Goal: Task Accomplishment & Management: Complete application form

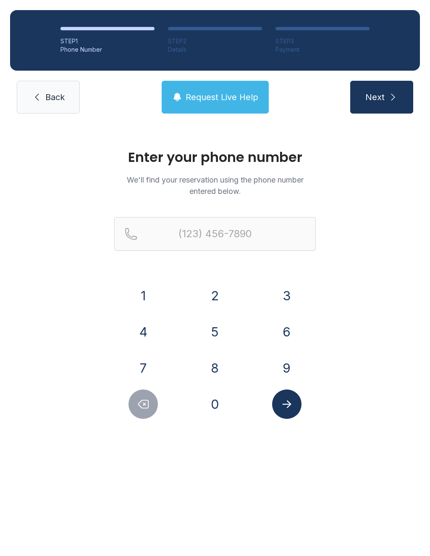
click at [63, 103] on span "Back" at bounding box center [54, 97] width 19 height 12
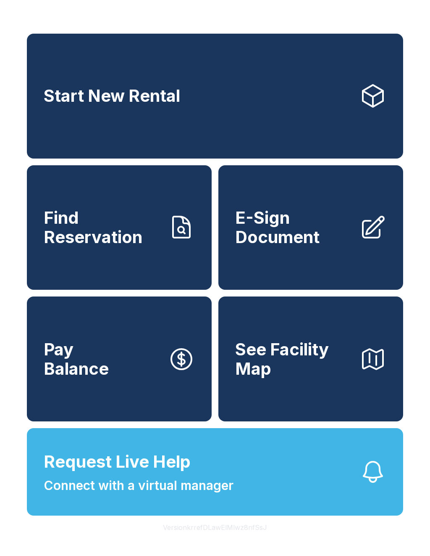
click at [332, 246] on span "E-Sign Document" at bounding box center [294, 227] width 118 height 38
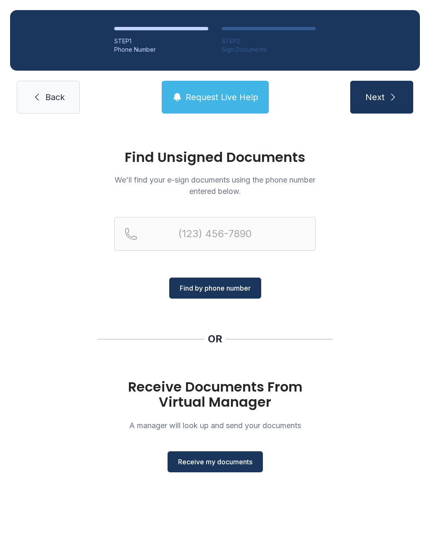
click at [235, 465] on span "Receive my documents" at bounding box center [215, 461] width 74 height 10
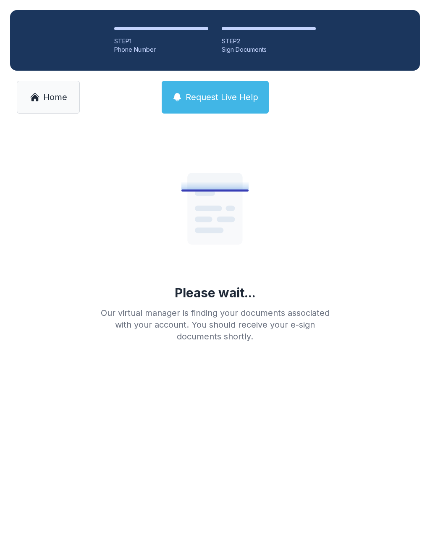
click at [45, 100] on span "Home" at bounding box center [55, 97] width 24 height 12
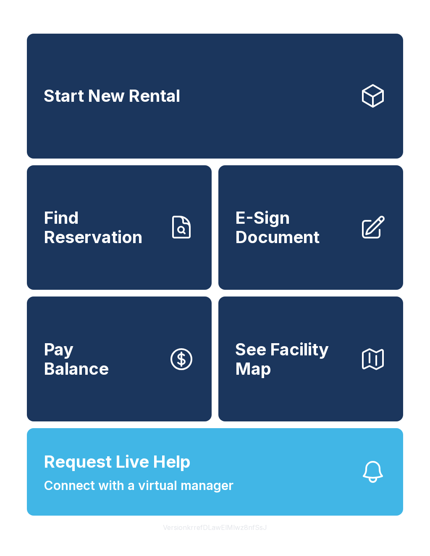
click at [310, 262] on link "E-Sign Document" at bounding box center [311, 227] width 185 height 125
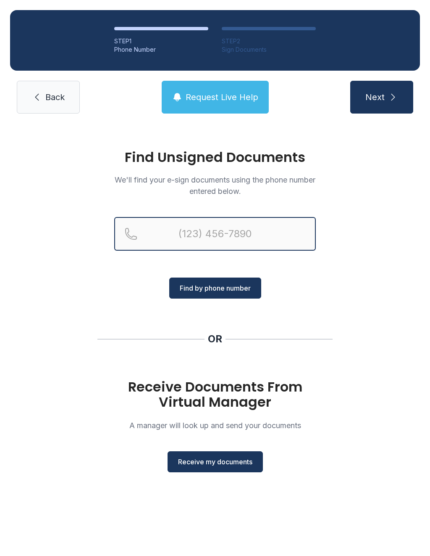
click at [226, 232] on input "Reservation phone number" at bounding box center [215, 234] width 202 height 34
type input "[PHONE_NUMBER]"
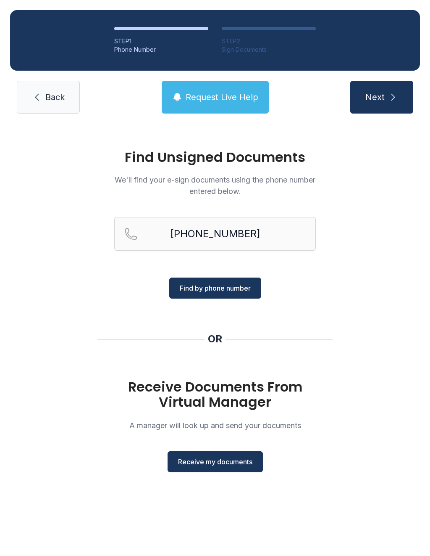
click at [226, 287] on span "Find by phone number" at bounding box center [215, 288] width 71 height 10
click at [233, 287] on span "Find by phone number" at bounding box center [215, 288] width 71 height 10
click at [230, 290] on span "Find by phone number" at bounding box center [215, 288] width 71 height 10
click at [234, 286] on span "Find by phone number" at bounding box center [215, 288] width 71 height 10
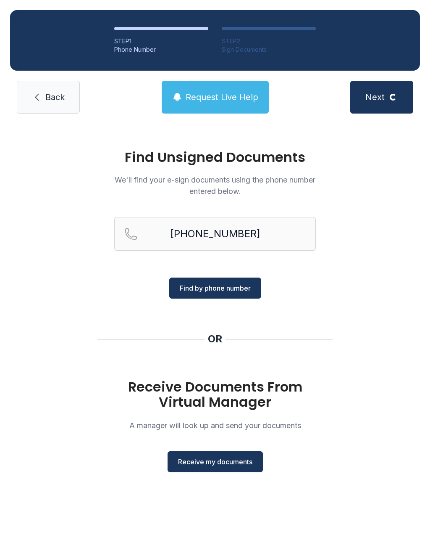
click at [233, 286] on span "Find by phone number" at bounding box center [215, 288] width 71 height 10
click at [251, 288] on button "Find by phone number" at bounding box center [215, 287] width 92 height 21
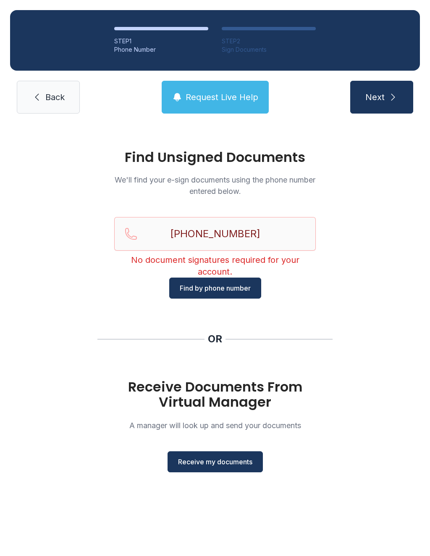
click at [238, 277] on button "Find by phone number" at bounding box center [215, 287] width 92 height 21
click at [231, 97] on span "Request Live Help" at bounding box center [222, 97] width 73 height 12
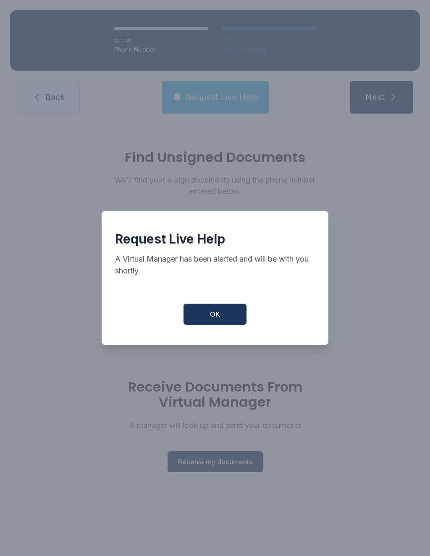
click at [226, 320] on button "OK" at bounding box center [215, 313] width 63 height 21
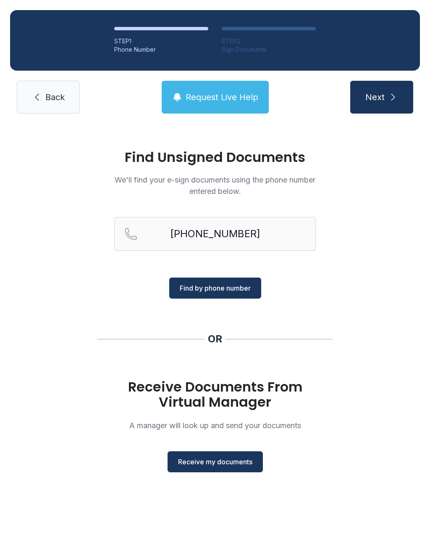
click at [235, 285] on span "Find by phone number" at bounding box center [215, 288] width 71 height 10
click at [239, 286] on span "Find by phone number" at bounding box center [215, 288] width 71 height 10
click at [235, 287] on span "Find by phone number" at bounding box center [215, 288] width 71 height 10
click at [235, 286] on span "Find by phone number" at bounding box center [215, 288] width 71 height 10
click at [220, 283] on span "Find by phone number" at bounding box center [215, 288] width 71 height 10
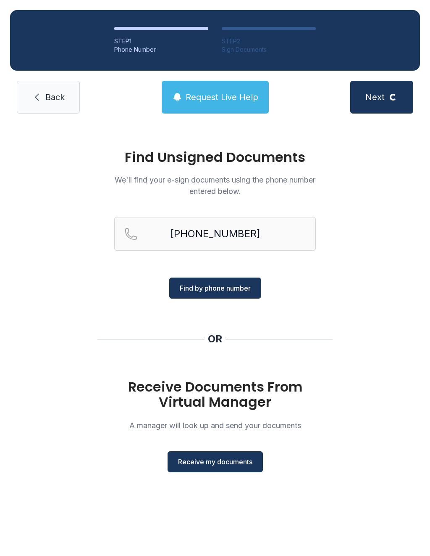
click at [219, 284] on span "Find by phone number" at bounding box center [215, 288] width 71 height 10
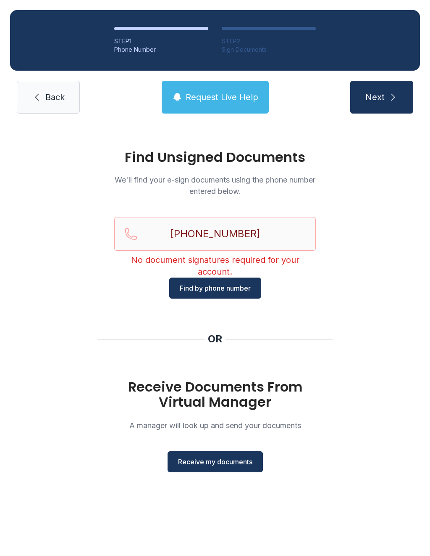
click at [213, 95] on span "Request Live Help" at bounding box center [222, 97] width 73 height 12
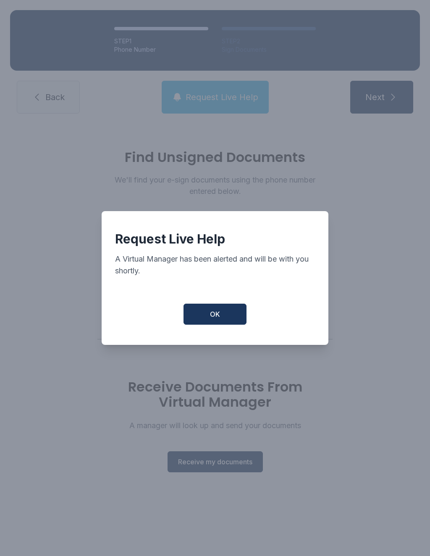
click at [235, 308] on button "OK" at bounding box center [215, 313] width 63 height 21
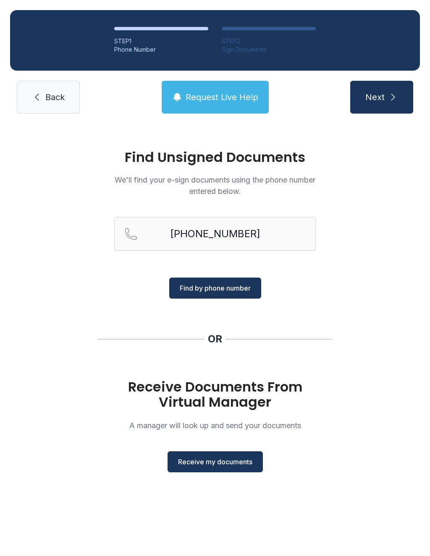
click at [234, 285] on span "Find by phone number" at bounding box center [215, 288] width 71 height 10
click at [229, 287] on span "Find by phone number" at bounding box center [215, 288] width 71 height 10
click at [231, 295] on button "Find by phone number" at bounding box center [215, 287] width 92 height 21
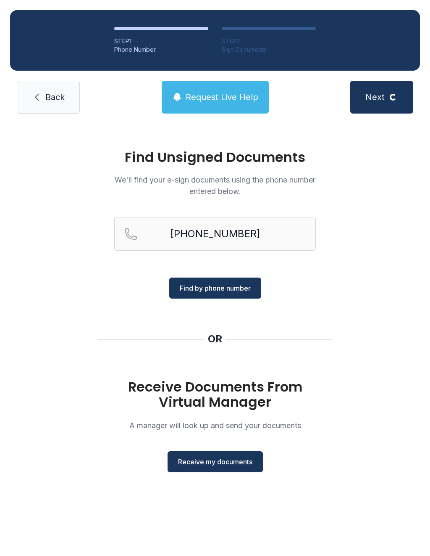
click at [231, 295] on button "Find by phone number" at bounding box center [215, 287] width 92 height 21
click at [237, 289] on span "Find by phone number" at bounding box center [215, 288] width 71 height 10
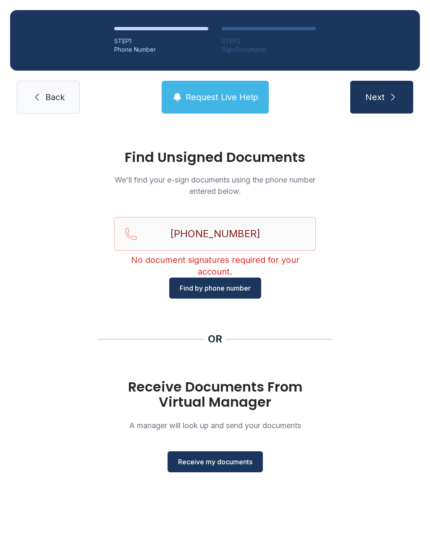
click at [237, 289] on span "Find by phone number" at bounding box center [215, 288] width 71 height 10
click at [235, 290] on span "Find by phone number" at bounding box center [215, 288] width 71 height 10
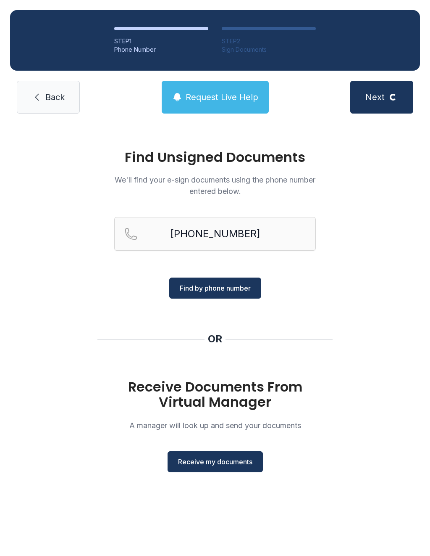
click at [235, 290] on span "Find by phone number" at bounding box center [215, 288] width 71 height 10
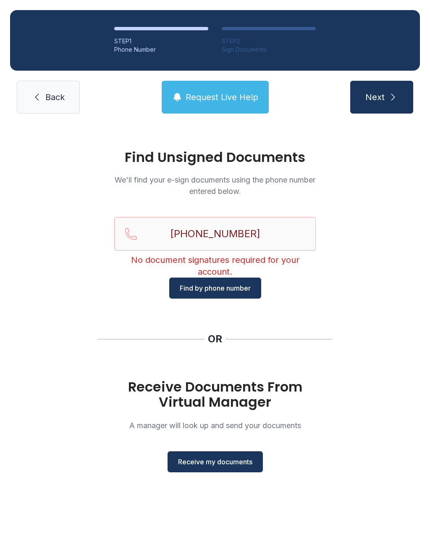
click at [227, 284] on span "Find by phone number" at bounding box center [215, 288] width 71 height 10
click at [403, 99] on button "Next" at bounding box center [382, 97] width 63 height 33
click at [53, 97] on span "Back" at bounding box center [54, 97] width 19 height 12
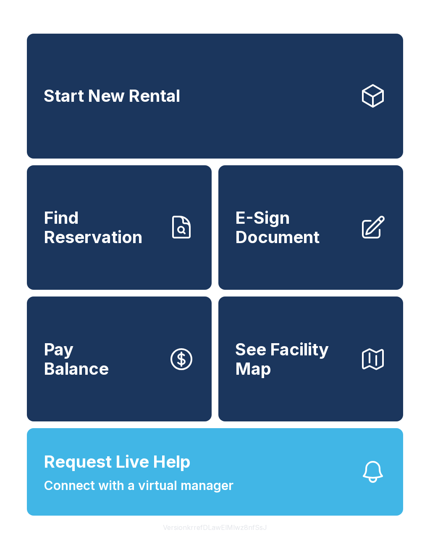
click at [337, 266] on link "E-Sign Document" at bounding box center [311, 227] width 185 height 125
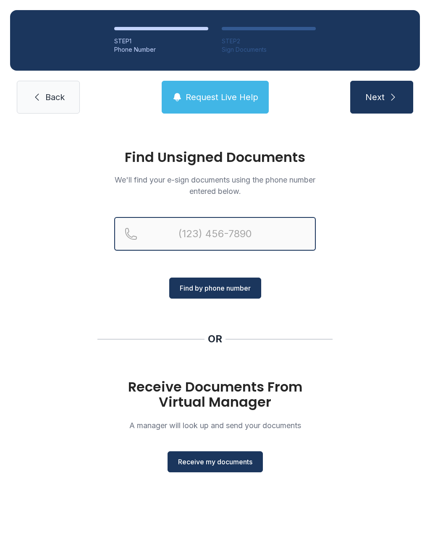
click at [226, 230] on input "Reservation phone number" at bounding box center [215, 234] width 202 height 34
type input "[PHONE_NUMBER]"
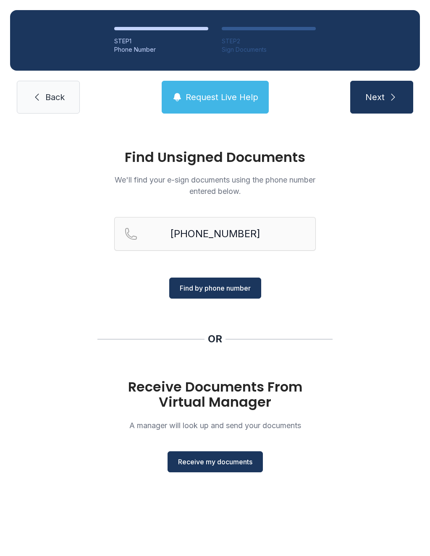
click at [241, 286] on span "Find by phone number" at bounding box center [215, 288] width 71 height 10
click at [238, 95] on span "Request Live Help" at bounding box center [222, 97] width 73 height 12
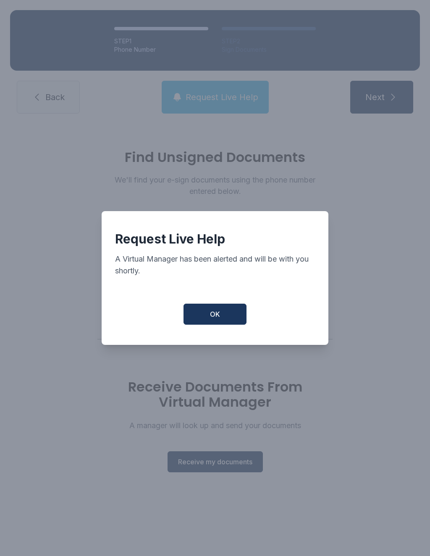
click at [224, 322] on button "OK" at bounding box center [215, 313] width 63 height 21
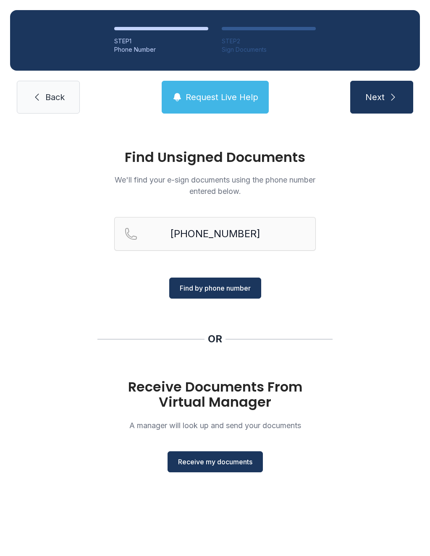
click at [228, 103] on button "Request Live Help" at bounding box center [215, 97] width 107 height 33
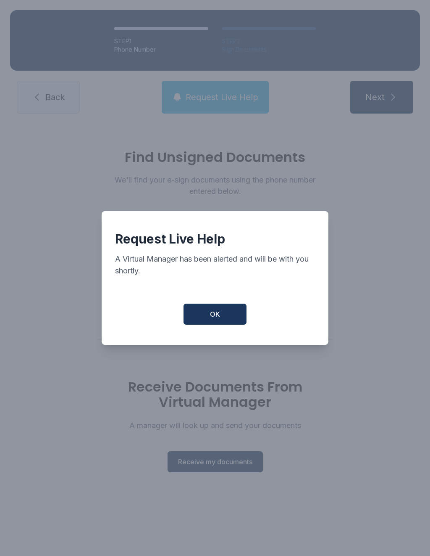
click at [232, 322] on button "OK" at bounding box center [215, 313] width 63 height 21
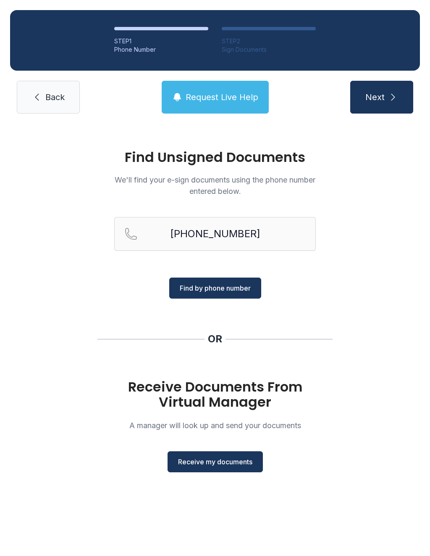
click at [236, 105] on button "Request Live Help" at bounding box center [215, 97] width 107 height 33
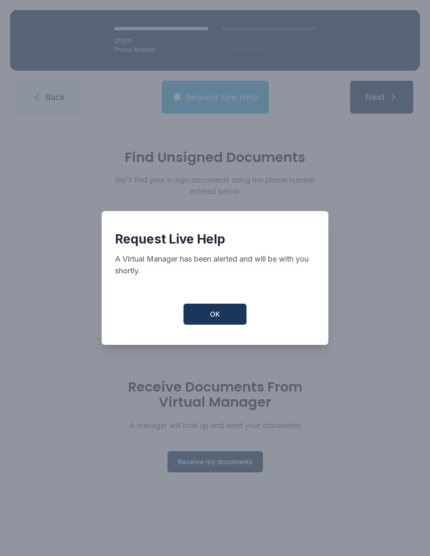
click at [225, 314] on button "OK" at bounding box center [215, 313] width 63 height 21
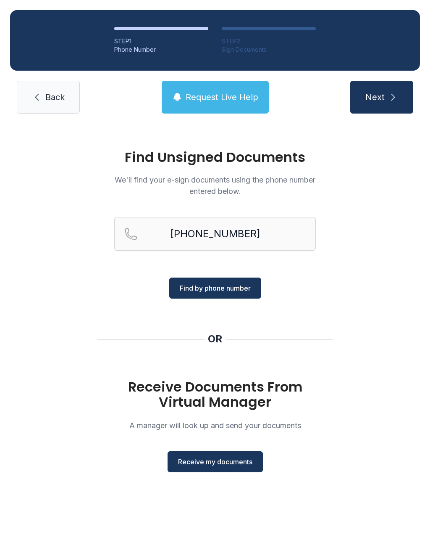
click at [227, 105] on button "Request Live Help" at bounding box center [215, 97] width 107 height 33
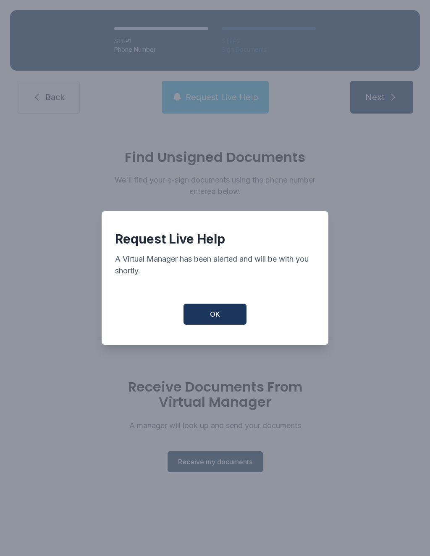
click at [229, 312] on button "OK" at bounding box center [215, 313] width 63 height 21
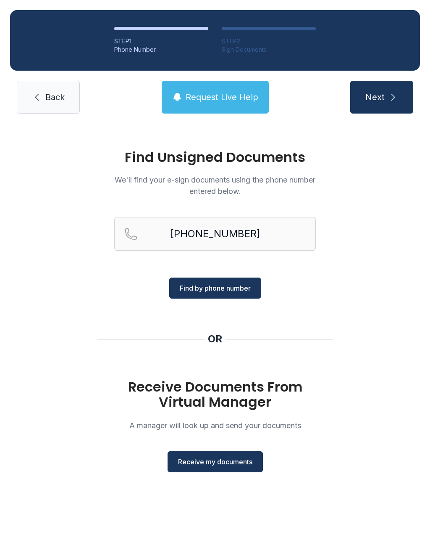
click at [232, 94] on span "Request Live Help" at bounding box center [222, 97] width 73 height 12
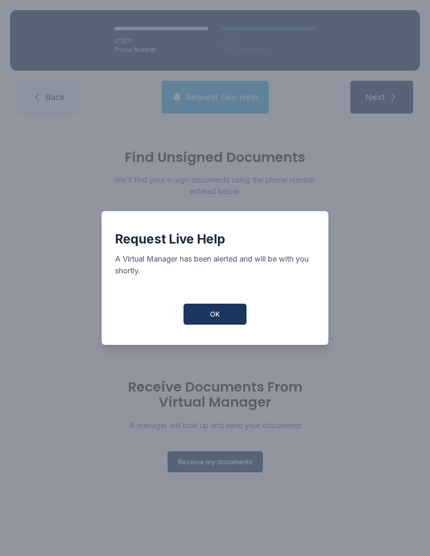
click at [227, 316] on button "OK" at bounding box center [215, 313] width 63 height 21
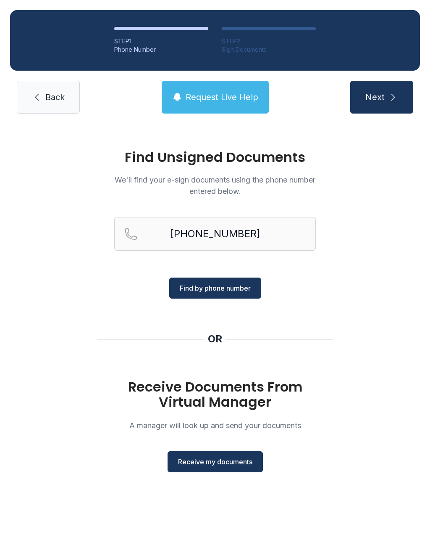
click at [222, 105] on button "Request Live Help" at bounding box center [215, 97] width 107 height 33
click at [230, 93] on span "Request Live Help" at bounding box center [222, 97] width 73 height 12
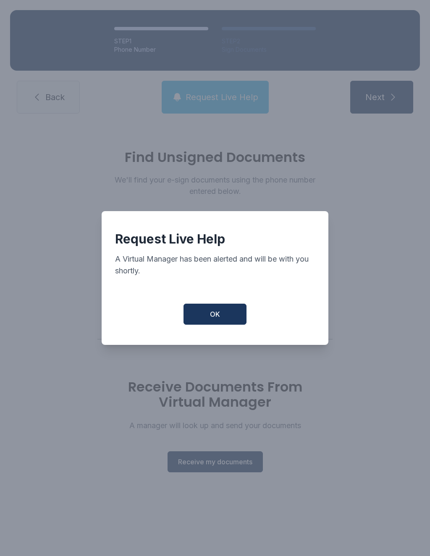
click at [223, 310] on button "OK" at bounding box center [215, 313] width 63 height 21
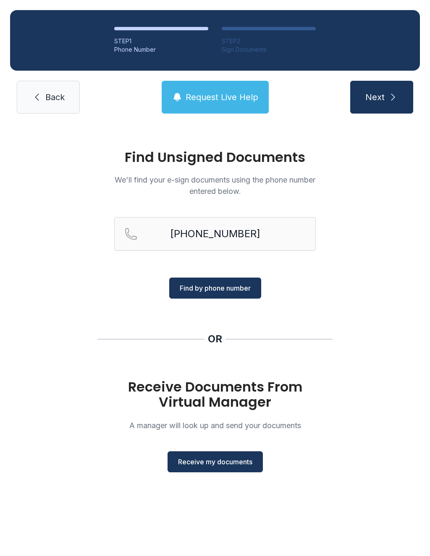
click at [233, 113] on button "Request Live Help" at bounding box center [215, 97] width 107 height 33
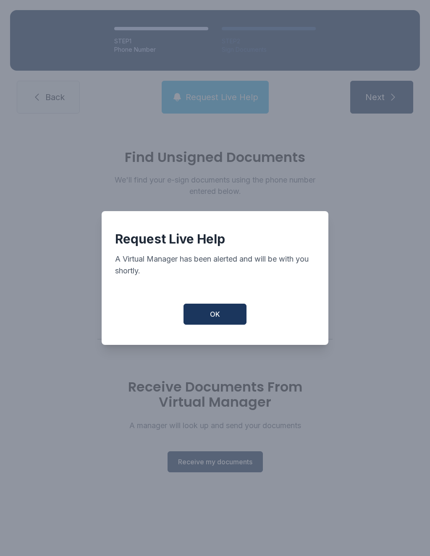
click at [221, 324] on button "OK" at bounding box center [215, 313] width 63 height 21
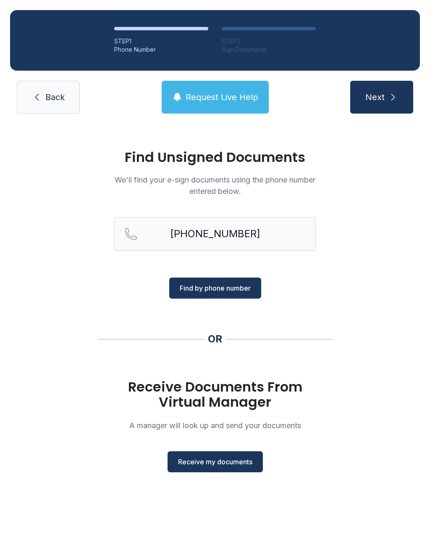
click at [229, 97] on span "Request Live Help" at bounding box center [222, 97] width 73 height 12
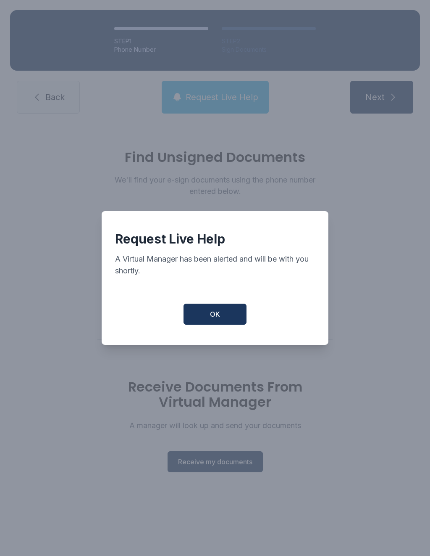
click at [212, 309] on button "OK" at bounding box center [215, 313] width 63 height 21
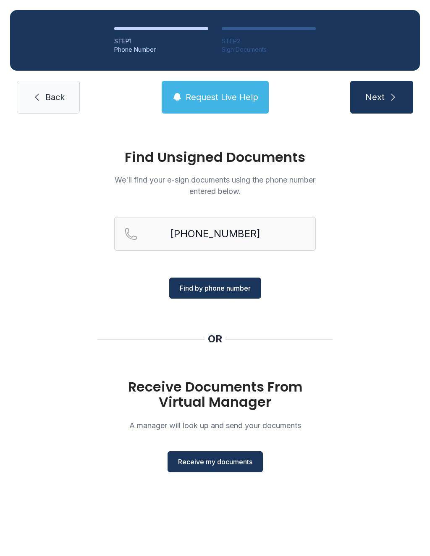
click at [203, 293] on span "Find by phone number" at bounding box center [215, 288] width 71 height 10
click at [200, 289] on span "Find by phone number" at bounding box center [215, 288] width 71 height 10
click at [220, 285] on span "Find by phone number" at bounding box center [215, 288] width 71 height 10
click at [229, 292] on span "Find by phone number" at bounding box center [215, 288] width 71 height 10
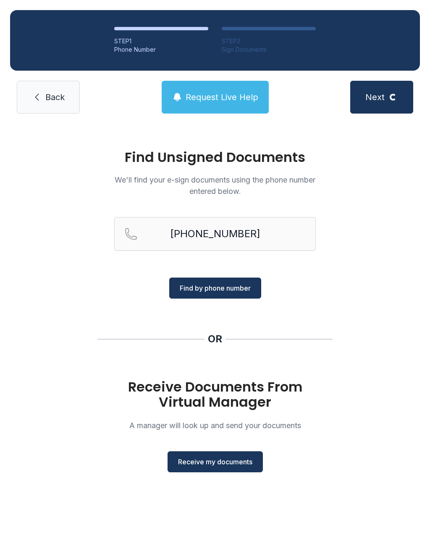
click at [229, 291] on span "Find by phone number" at bounding box center [215, 288] width 71 height 10
click at [228, 297] on button "Find by phone number" at bounding box center [215, 287] width 92 height 21
click at [230, 300] on div "Find Unsigned Documents We'll find your e-sign documents using the phone number…" at bounding box center [215, 315] width 430 height 382
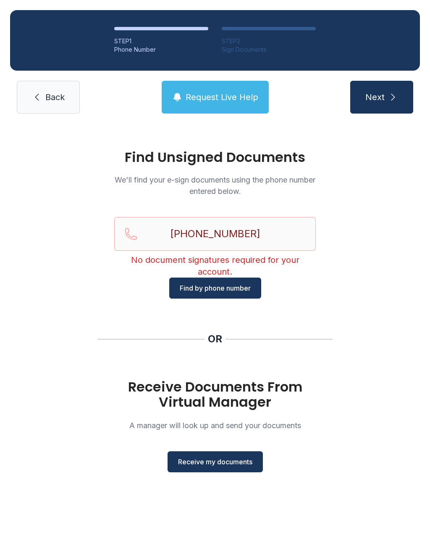
click at [218, 288] on span "Find by phone number" at bounding box center [215, 288] width 71 height 10
click at [218, 287] on span "Find by phone number" at bounding box center [215, 288] width 71 height 10
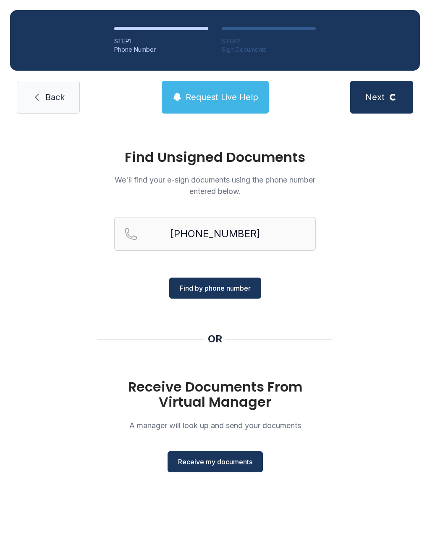
click at [221, 287] on span "Find by phone number" at bounding box center [215, 288] width 71 height 10
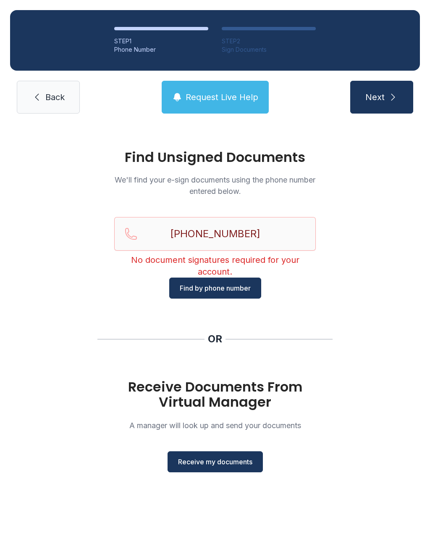
click at [232, 283] on span "Find by phone number" at bounding box center [215, 288] width 71 height 10
click at [231, 283] on span "Find by phone number" at bounding box center [215, 288] width 71 height 10
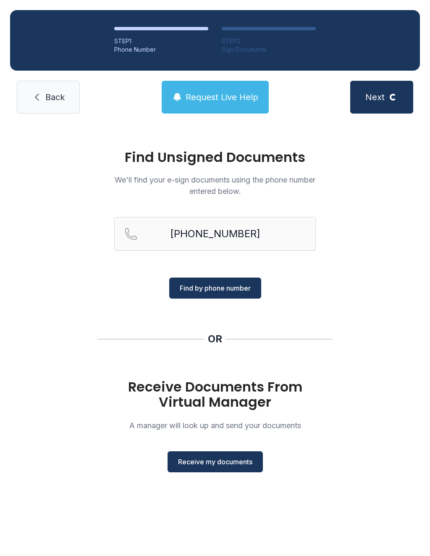
click at [235, 281] on button "Find by phone number" at bounding box center [215, 287] width 92 height 21
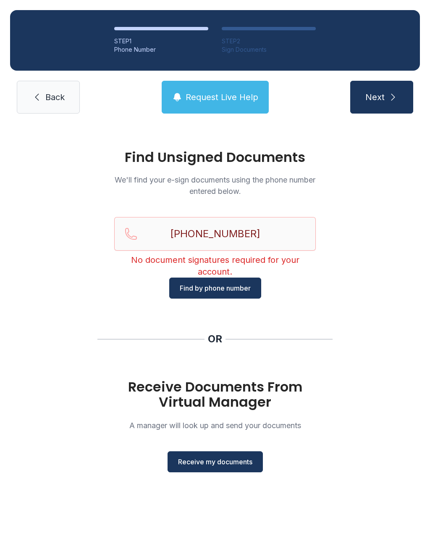
click at [230, 286] on span "Find by phone number" at bounding box center [215, 288] width 71 height 10
click at [211, 99] on span "Request Live Help" at bounding box center [222, 97] width 73 height 12
click at [212, 88] on div "Request Live Help A Virtual Manager has been alerted and will be with you short…" at bounding box center [215, 278] width 430 height 556
click at [221, 91] on button "Request Live Help" at bounding box center [215, 97] width 107 height 33
click at [220, 89] on div "Request Live Help A Virtual Manager has been alerted and will be with you short…" at bounding box center [215, 278] width 430 height 556
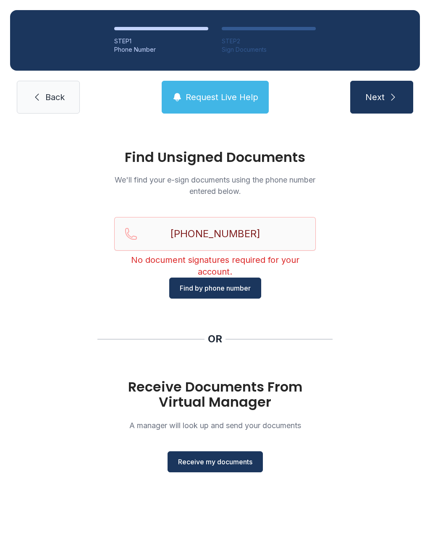
click at [220, 89] on button "Request Live Help" at bounding box center [215, 97] width 107 height 33
click at [227, 90] on button "Request Live Help" at bounding box center [215, 97] width 107 height 33
click at [221, 87] on button "Request Live Help" at bounding box center [215, 97] width 107 height 33
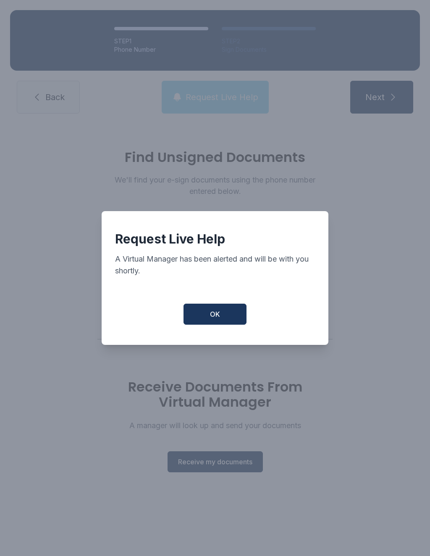
click at [225, 90] on div "Request Live Help A Virtual Manager has been alerted and will be with you short…" at bounding box center [215, 278] width 430 height 556
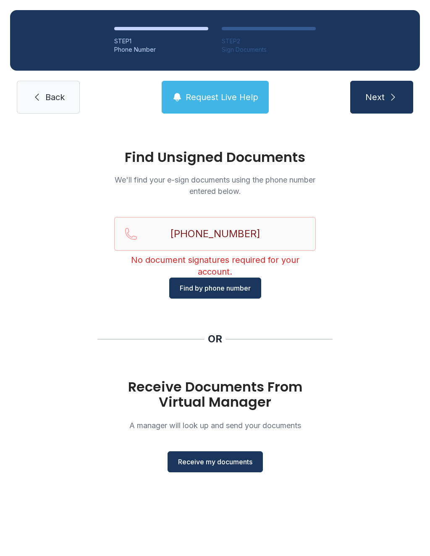
click at [225, 85] on button "Request Live Help" at bounding box center [215, 97] width 107 height 33
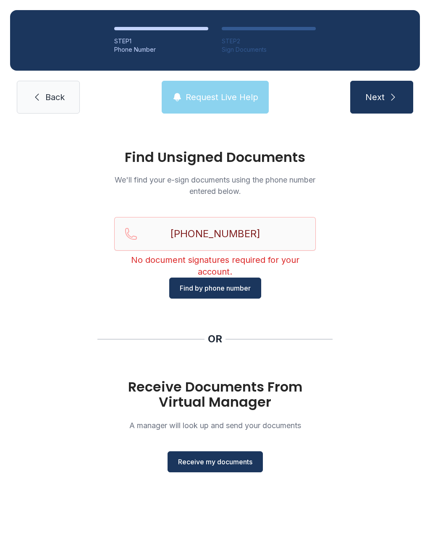
click at [225, 83] on div "Request Live Help A Virtual Manager has been alerted and will be with you short…" at bounding box center [215, 278] width 430 height 556
click at [225, 83] on button "Request Live Help" at bounding box center [215, 97] width 107 height 33
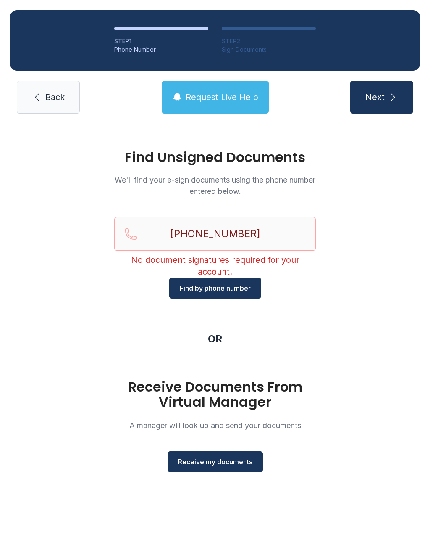
click at [204, 71] on div "Request Live Help A Virtual Manager has been alerted and will be with you short…" at bounding box center [215, 278] width 430 height 556
click at [204, 71] on div "STEP 1 Phone Number STEP 2 Sign Documents Back Request Live Help Next" at bounding box center [215, 62] width 430 height 124
click at [194, 53] on div "Phone Number" at bounding box center [161, 49] width 94 height 8
click at [194, 52] on div "Phone Number" at bounding box center [161, 49] width 94 height 8
click at [220, 471] on button "Receive my documents" at bounding box center [215, 461] width 95 height 21
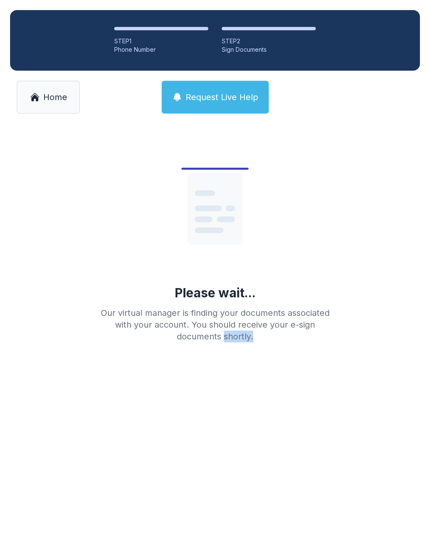
click at [314, 452] on main "Please wait... Our virtual manager is finding your documents associated with yo…" at bounding box center [215, 340] width 430 height 432
click at [50, 95] on span "Home" at bounding box center [55, 97] width 24 height 12
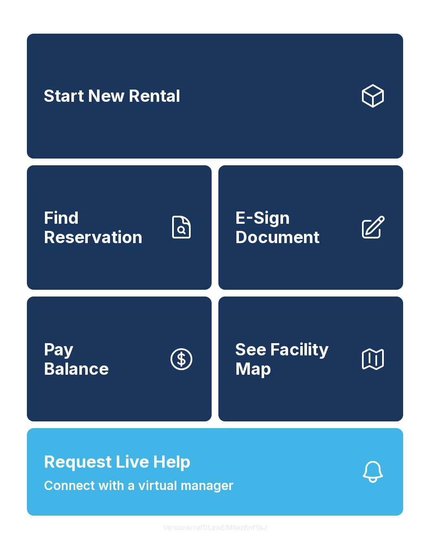
click at [334, 266] on link "E-Sign Document" at bounding box center [311, 227] width 185 height 125
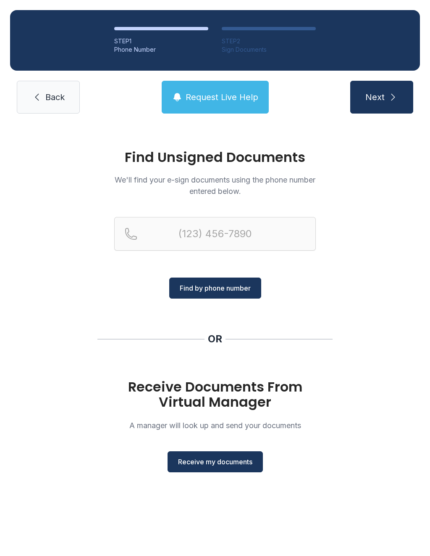
click at [58, 96] on span "Back" at bounding box center [54, 97] width 19 height 12
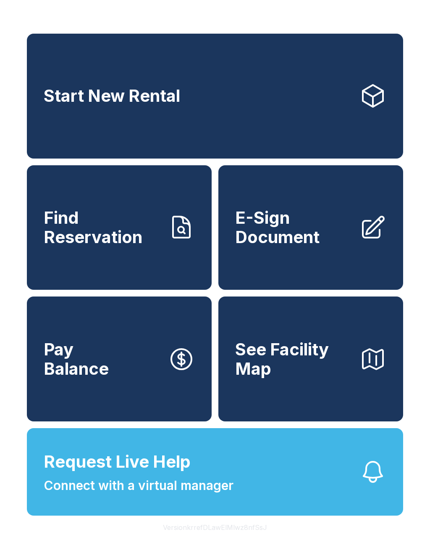
click at [251, 515] on button "Request Live Help Connect with a virtual manager" at bounding box center [215, 471] width 377 height 87
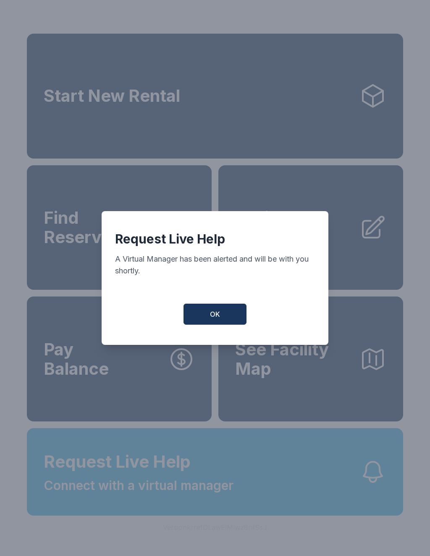
click at [220, 319] on button "OK" at bounding box center [215, 313] width 63 height 21
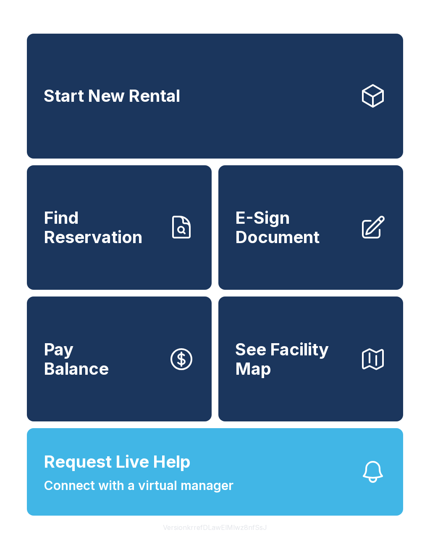
click at [220, 319] on button "See Facility Map" at bounding box center [311, 358] width 185 height 125
click at [289, 282] on link "E-Sign Document" at bounding box center [311, 227] width 185 height 125
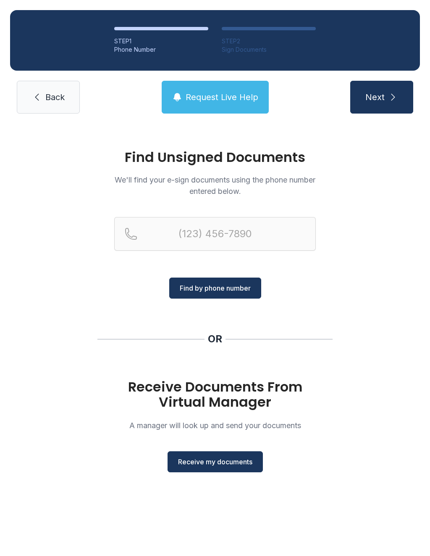
click at [317, 285] on div "Find Unsigned Documents We'll find your e-sign documents using the phone number…" at bounding box center [215, 315] width 430 height 382
click at [228, 293] on span "Find by phone number" at bounding box center [215, 288] width 71 height 10
click at [242, 285] on span "Find by phone number" at bounding box center [215, 288] width 71 height 10
click at [256, 239] on input "(" at bounding box center [215, 234] width 202 height 34
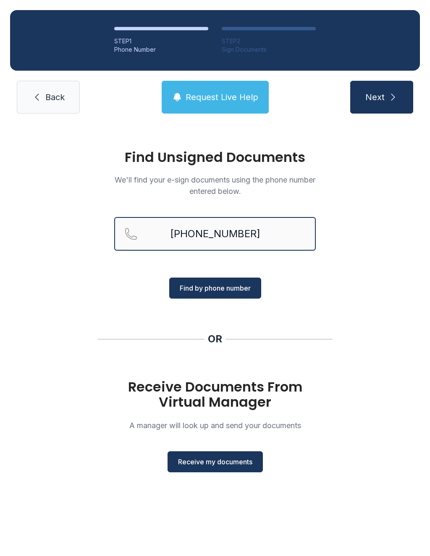
type input "[PHONE_NUMBER]"
click at [219, 295] on button "Find by phone number" at bounding box center [215, 287] width 92 height 21
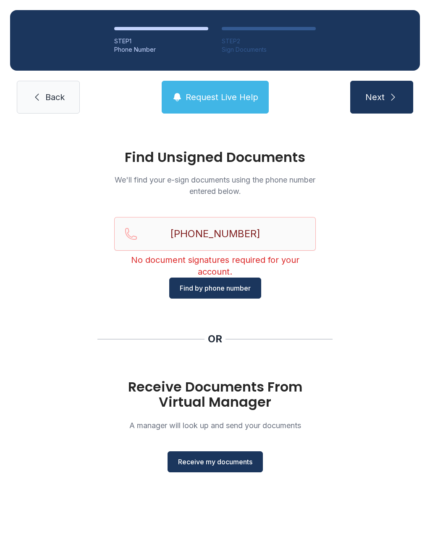
click at [63, 98] on span "Back" at bounding box center [54, 97] width 19 height 12
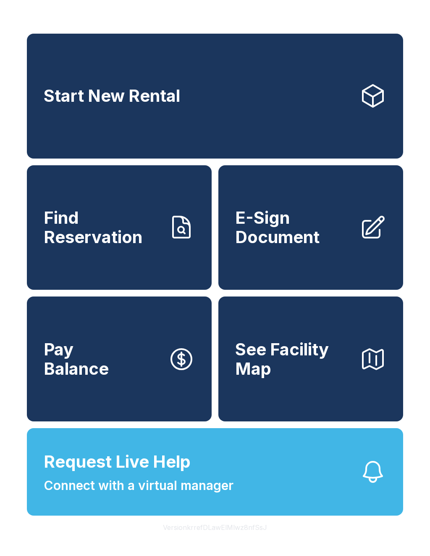
click at [327, 246] on span "E-Sign Document" at bounding box center [294, 227] width 118 height 38
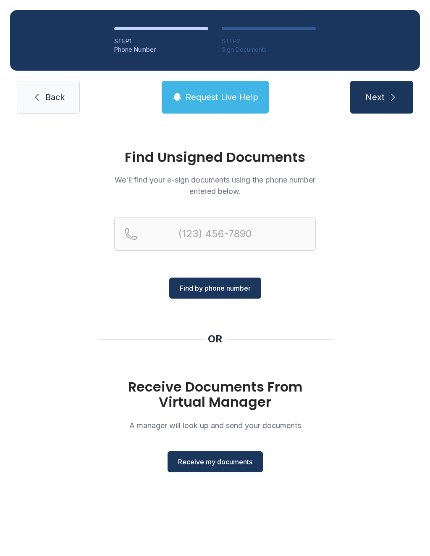
click at [228, 467] on button "Receive my documents" at bounding box center [215, 461] width 95 height 21
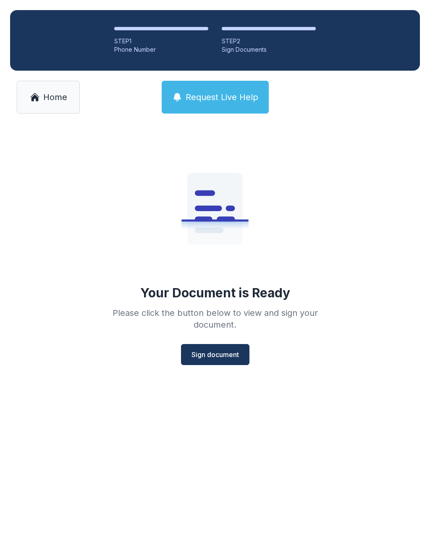
click at [229, 359] on span "Sign document" at bounding box center [215, 354] width 47 height 10
click at [41, 108] on link "Home" at bounding box center [48, 97] width 63 height 33
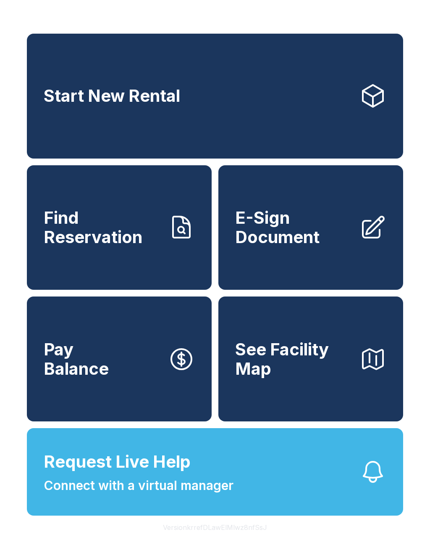
click at [192, 490] on span "Request Live Help Connect with a virtual manager" at bounding box center [139, 472] width 190 height 46
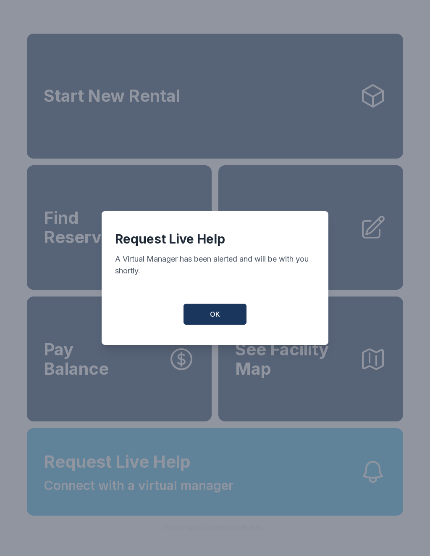
click at [214, 316] on span "OK" at bounding box center [215, 314] width 10 height 10
